Goal: Navigation & Orientation: Find specific page/section

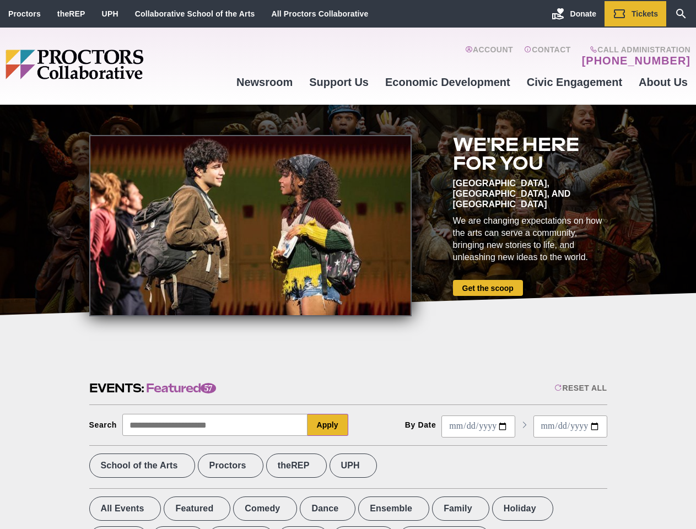
click at [348, 264] on div at bounding box center [250, 225] width 322 height 181
click at [579, 388] on div "Reset All" at bounding box center [580, 387] width 52 height 9
click at [328, 425] on button "Apply" at bounding box center [327, 425] width 41 height 22
